Goal: Browse casually: Explore the website without a specific task or goal

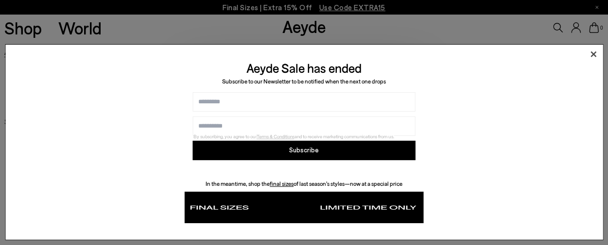
click at [593, 53] on icon at bounding box center [594, 55] width 6 height 6
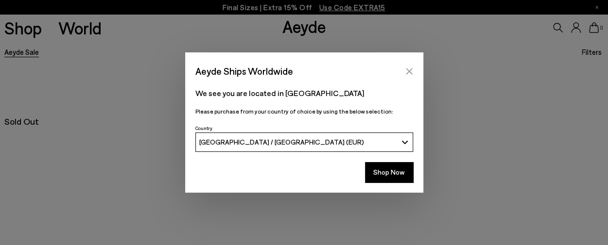
click at [414, 70] on button "Close" at bounding box center [409, 71] width 15 height 15
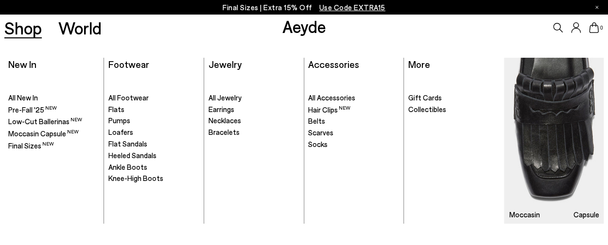
click at [23, 31] on link "Shop" at bounding box center [22, 27] width 37 height 17
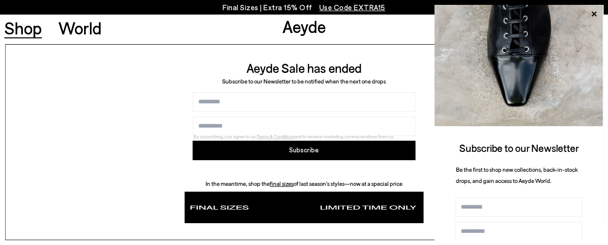
click at [377, 53] on div "Aeyde Sale has ended Subscribe to our Newsletter to be notified when the next o…" at bounding box center [304, 142] width 598 height 196
click at [590, 13] on icon at bounding box center [594, 14] width 13 height 13
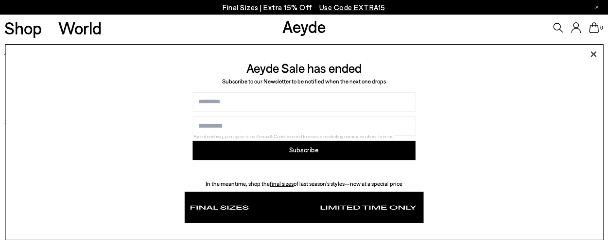
click at [591, 54] on icon at bounding box center [593, 54] width 15 height 15
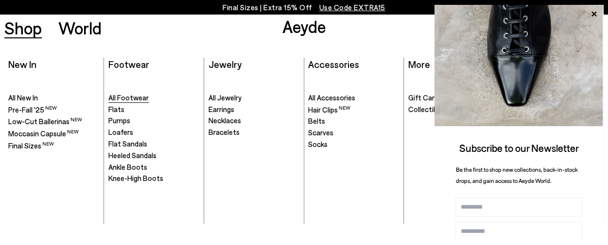
click at [116, 97] on span "All Footwear" at bounding box center [128, 97] width 40 height 9
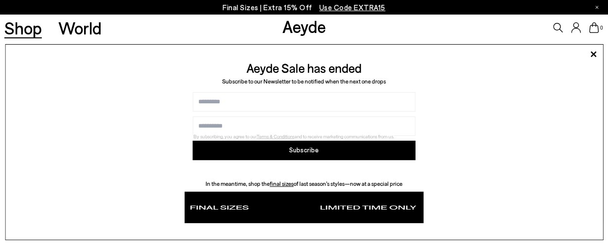
click at [35, 32] on link "Shop" at bounding box center [22, 27] width 37 height 17
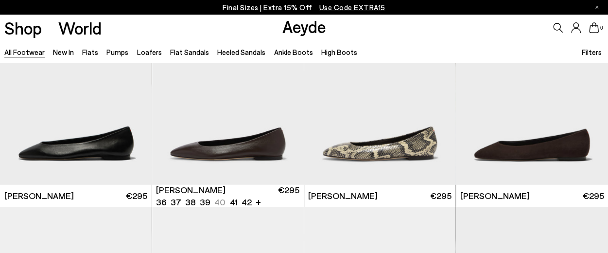
scroll to position [1344, 0]
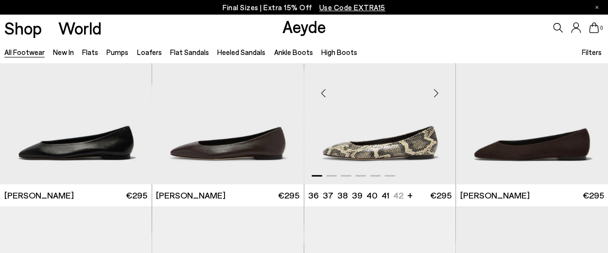
click at [439, 91] on div "Next slide" at bounding box center [435, 92] width 29 height 29
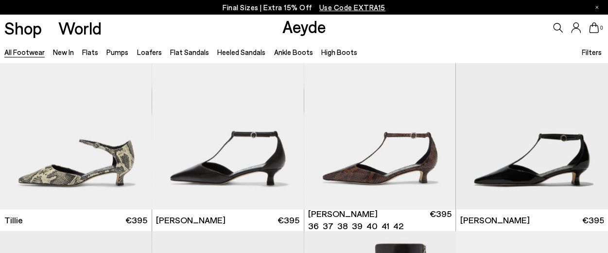
scroll to position [2382, 0]
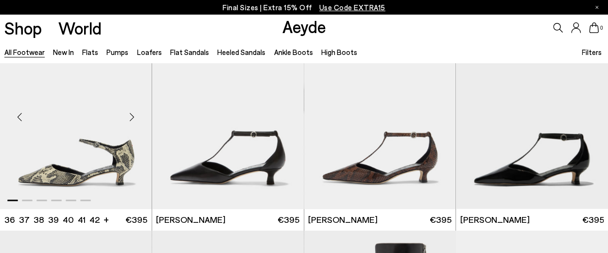
click at [135, 117] on div "Next slide" at bounding box center [132, 117] width 29 height 29
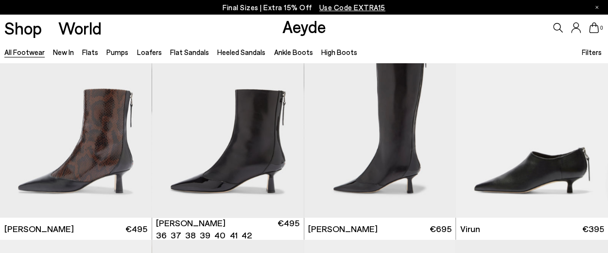
scroll to position [2587, 0]
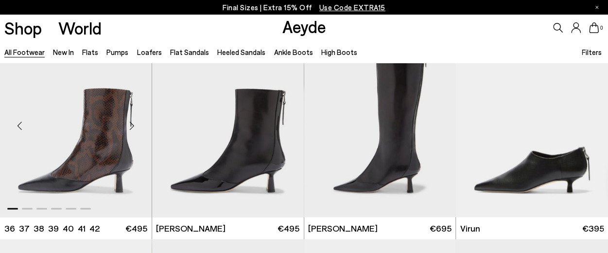
click at [130, 125] on div "Next slide" at bounding box center [132, 125] width 29 height 29
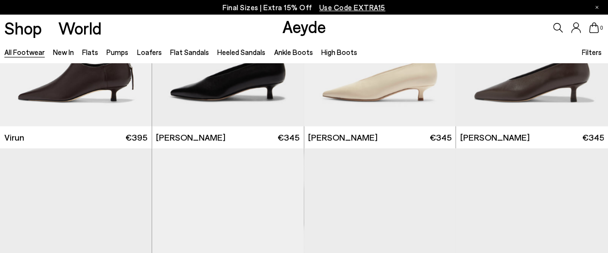
scroll to position [3049, 0]
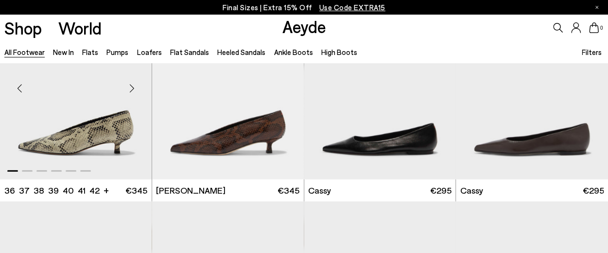
click at [129, 89] on div "Next slide" at bounding box center [132, 87] width 29 height 29
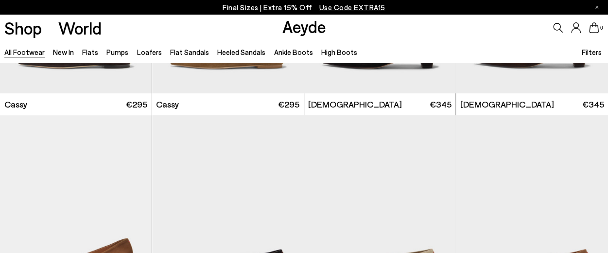
scroll to position [3630, 0]
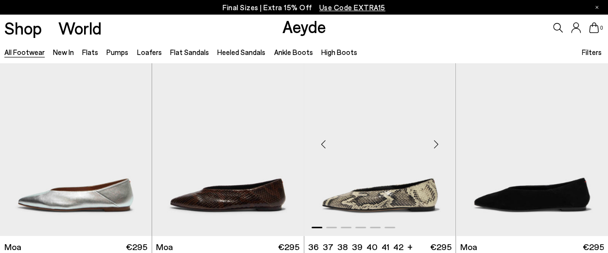
click at [436, 139] on div "Next slide" at bounding box center [435, 144] width 29 height 29
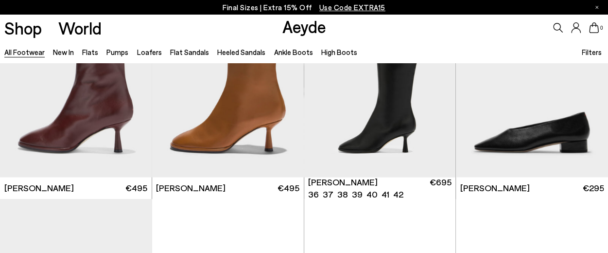
scroll to position [4327, 0]
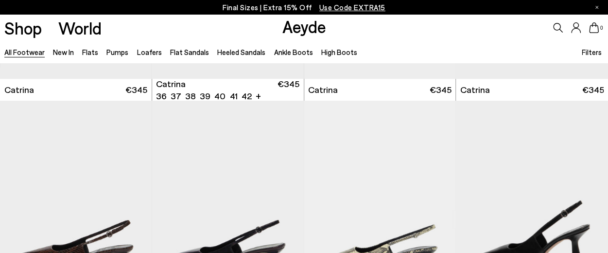
scroll to position [5712, 0]
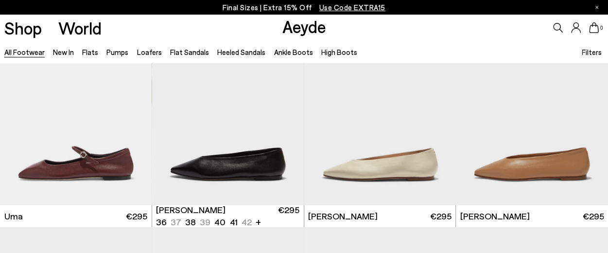
scroll to position [6645, 0]
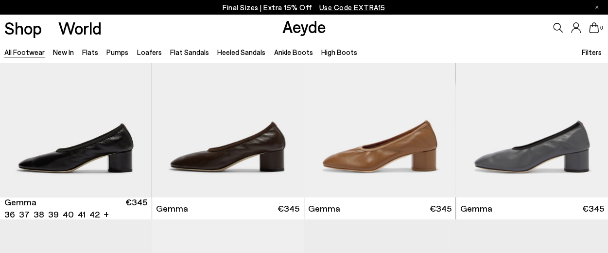
scroll to position [8139, 0]
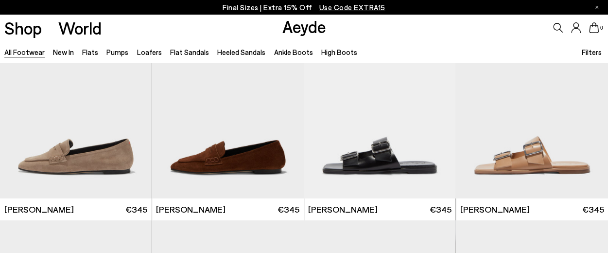
scroll to position [9411, 0]
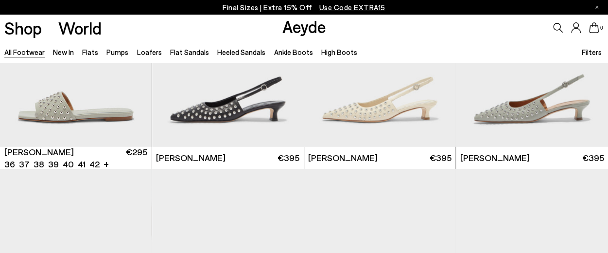
scroll to position [10528, 0]
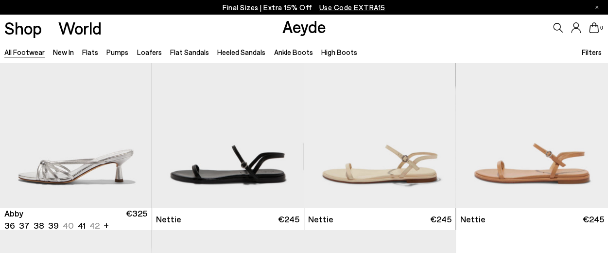
scroll to position [11975, 0]
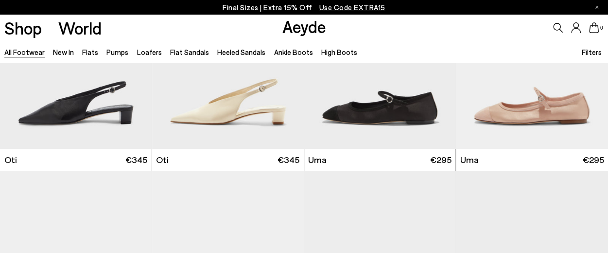
scroll to position [13369, 0]
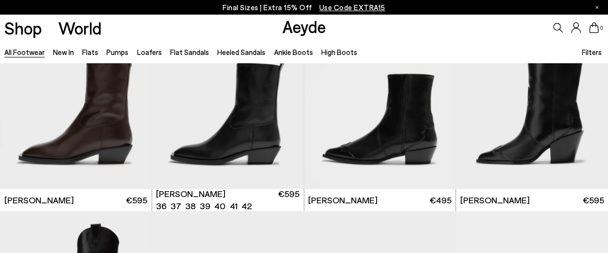
scroll to position [14089, 0]
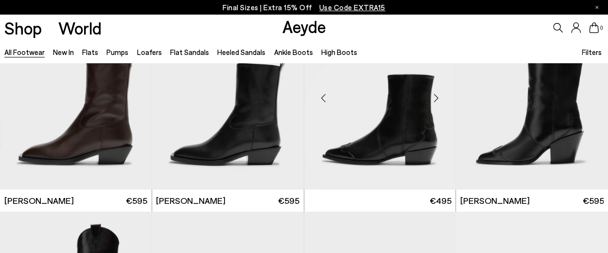
click at [403, 159] on img at bounding box center [380, 94] width 152 height 191
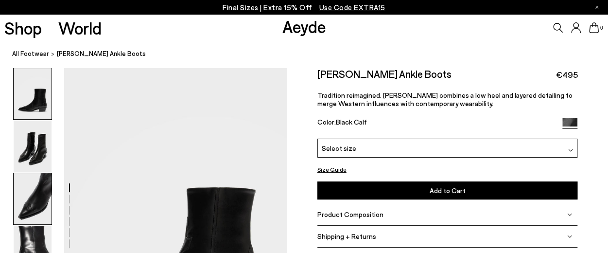
click at [39, 202] on img at bounding box center [33, 198] width 38 height 51
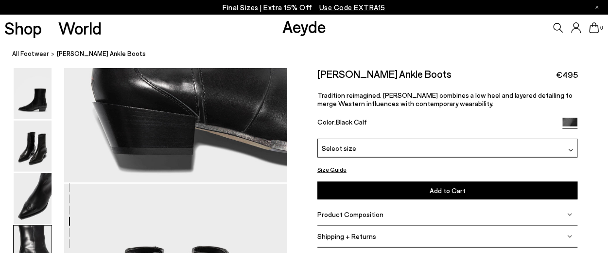
scroll to position [1078, 0]
